Goal: Task Accomplishment & Management: Manage account settings

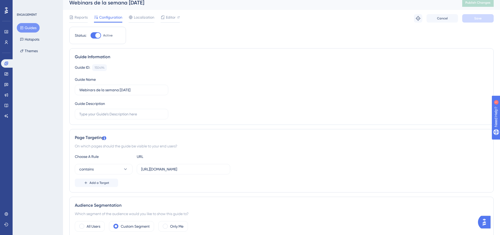
scroll to position [0, 4]
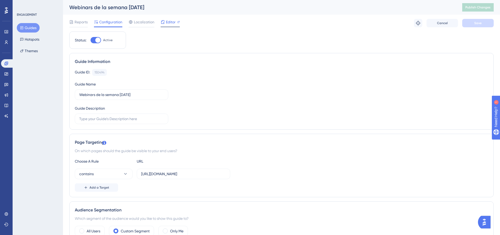
click at [168, 22] on span "Editor" at bounding box center [171, 22] width 10 height 6
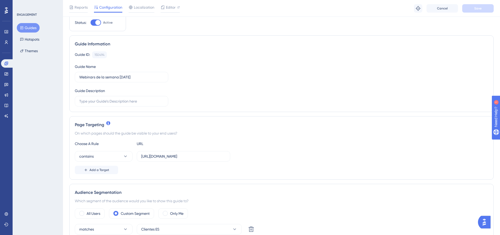
scroll to position [157, 0]
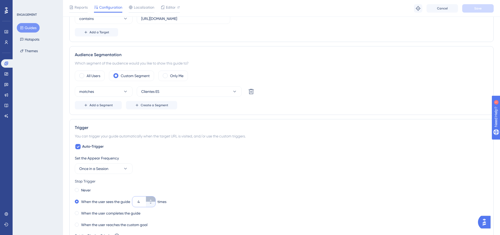
click at [150, 199] on icon at bounding box center [150, 200] width 3 height 3
type input "5"
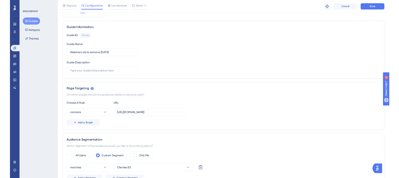
scroll to position [0, 0]
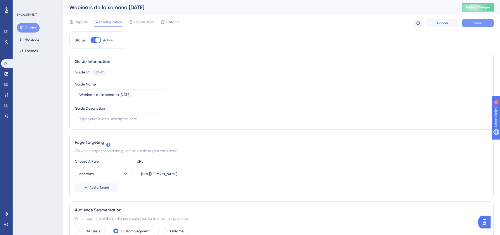
click at [469, 25] on button "Save" at bounding box center [477, 23] width 31 height 8
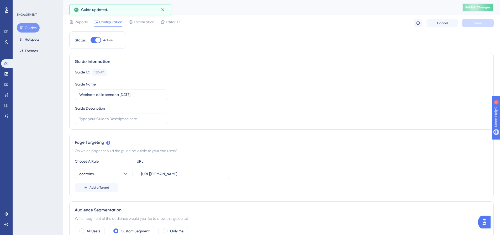
click at [487, 8] on span "Publish Changes" at bounding box center [477, 7] width 25 height 4
click at [5, 31] on icon at bounding box center [6, 32] width 4 height 4
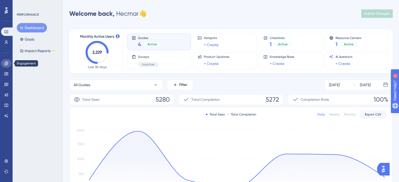
click at [10, 62] on link at bounding box center [6, 63] width 10 height 8
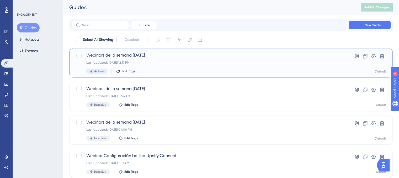
click at [237, 56] on span "Webinars de la semana [DATE]" at bounding box center [209, 55] width 247 height 6
